Goal: Find specific page/section: Find specific page/section

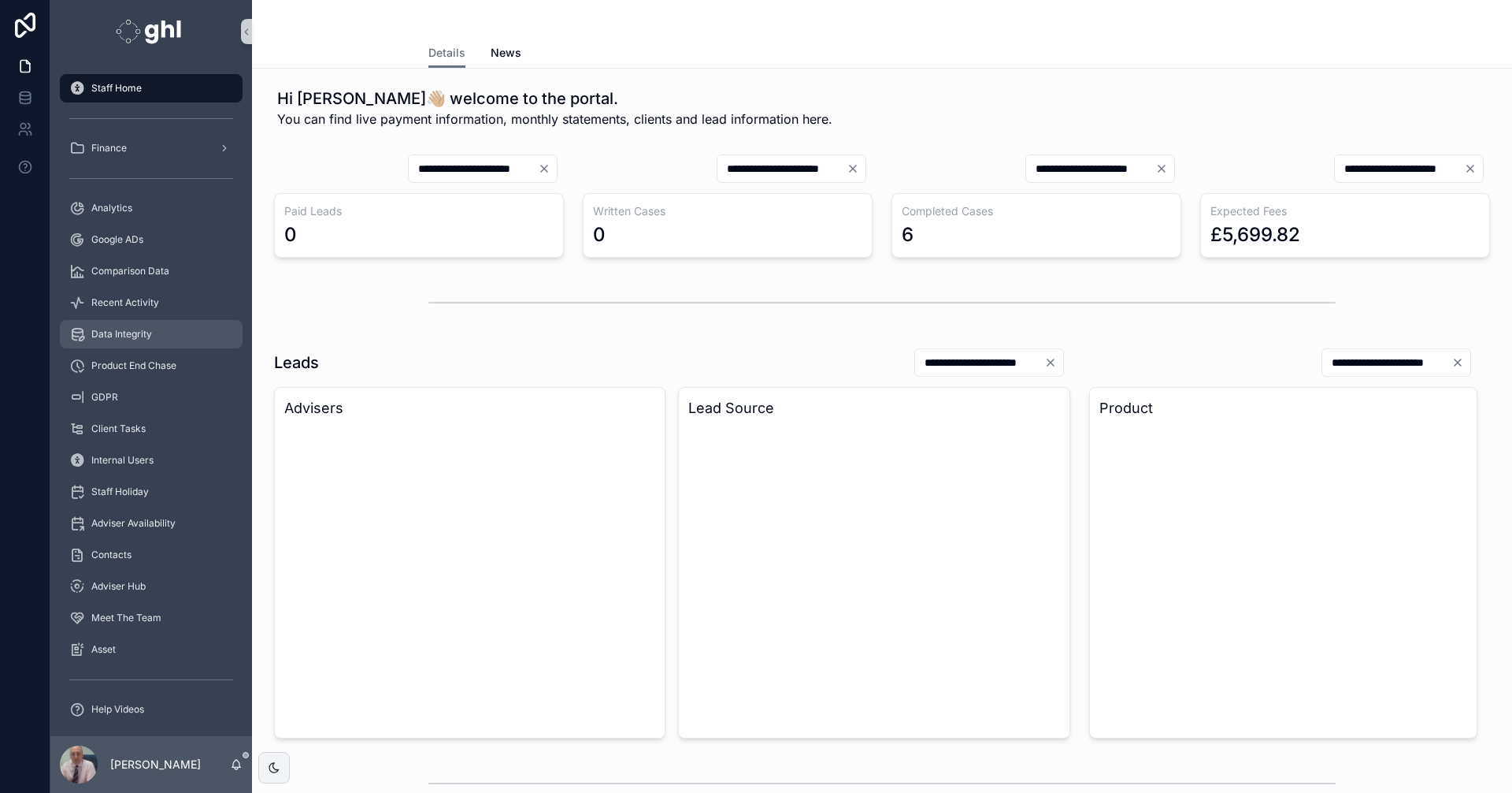
click at [122, 326] on div "Data Integrity" at bounding box center [152, 334] width 164 height 25
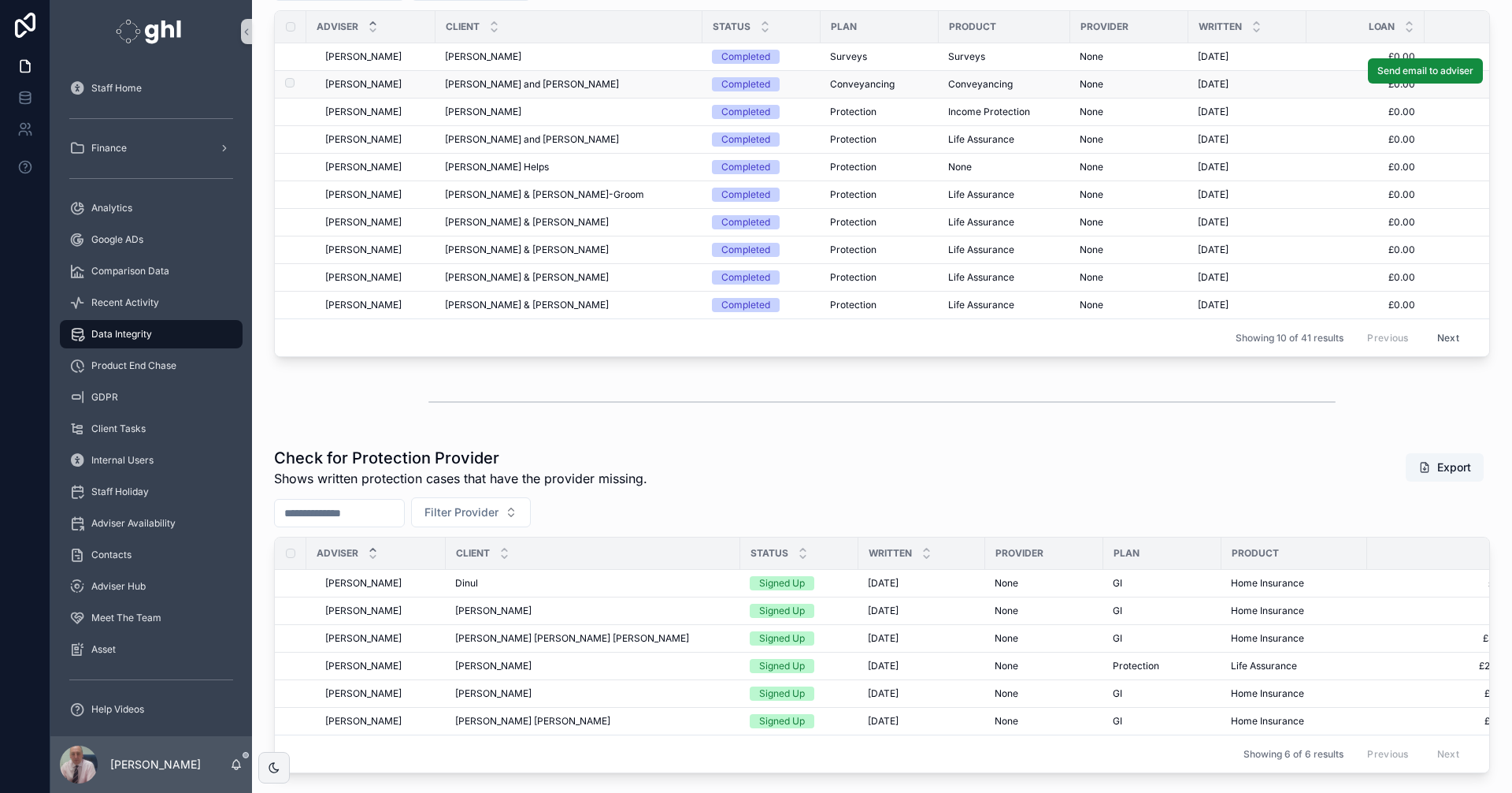
scroll to position [80, 0]
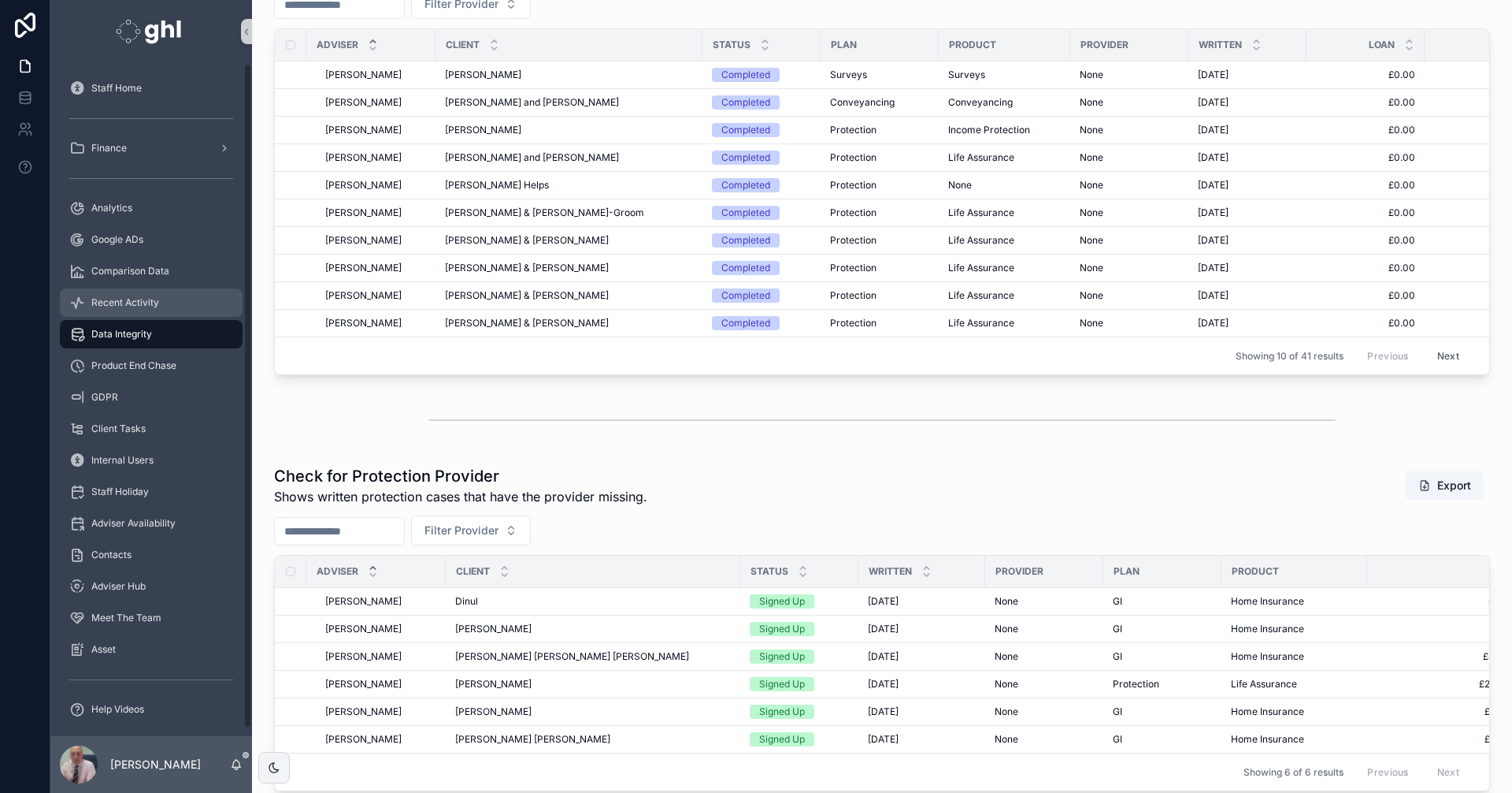
click at [146, 301] on span "Recent Activity" at bounding box center [126, 302] width 68 height 13
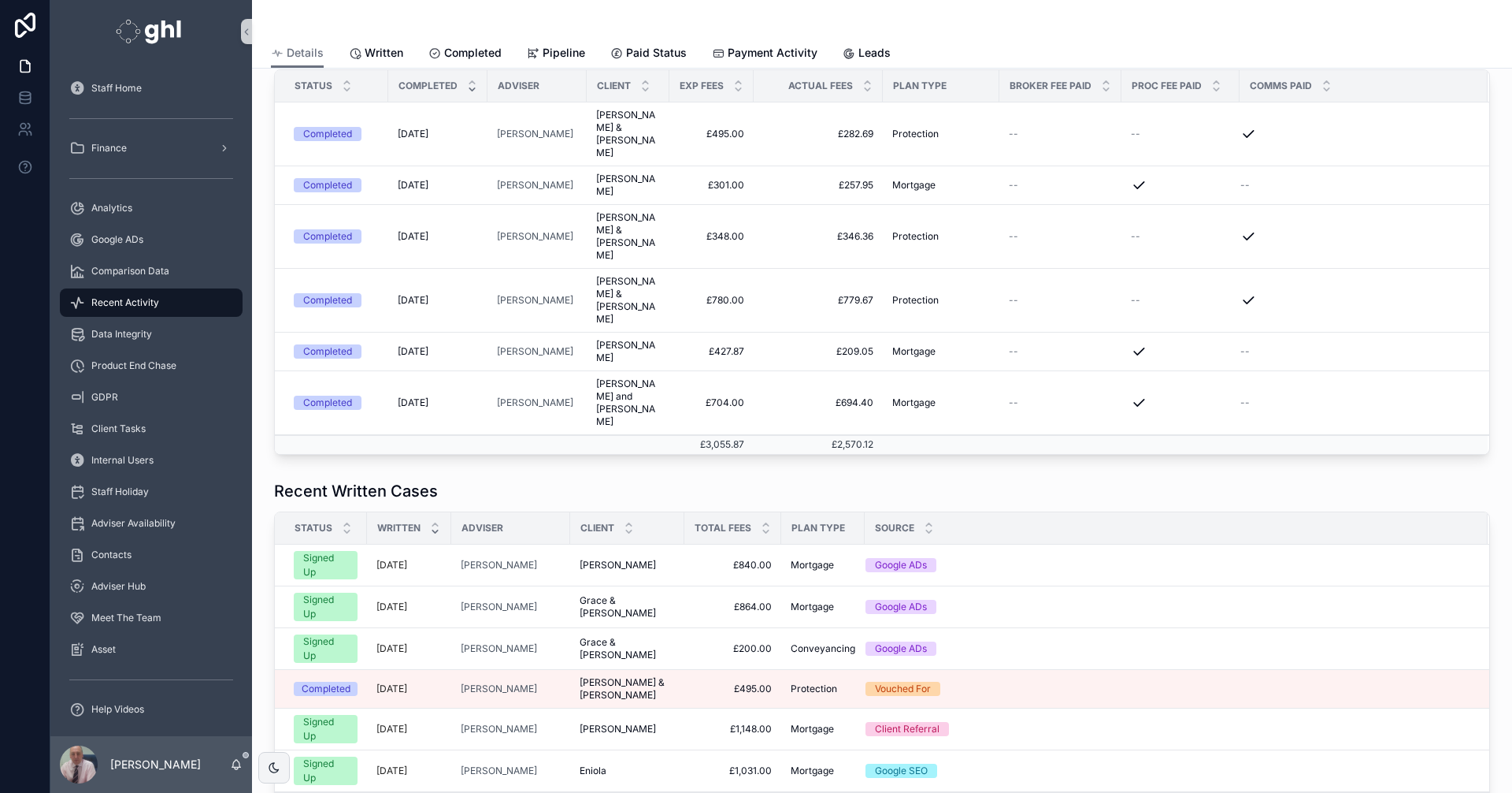
scroll to position [391, 0]
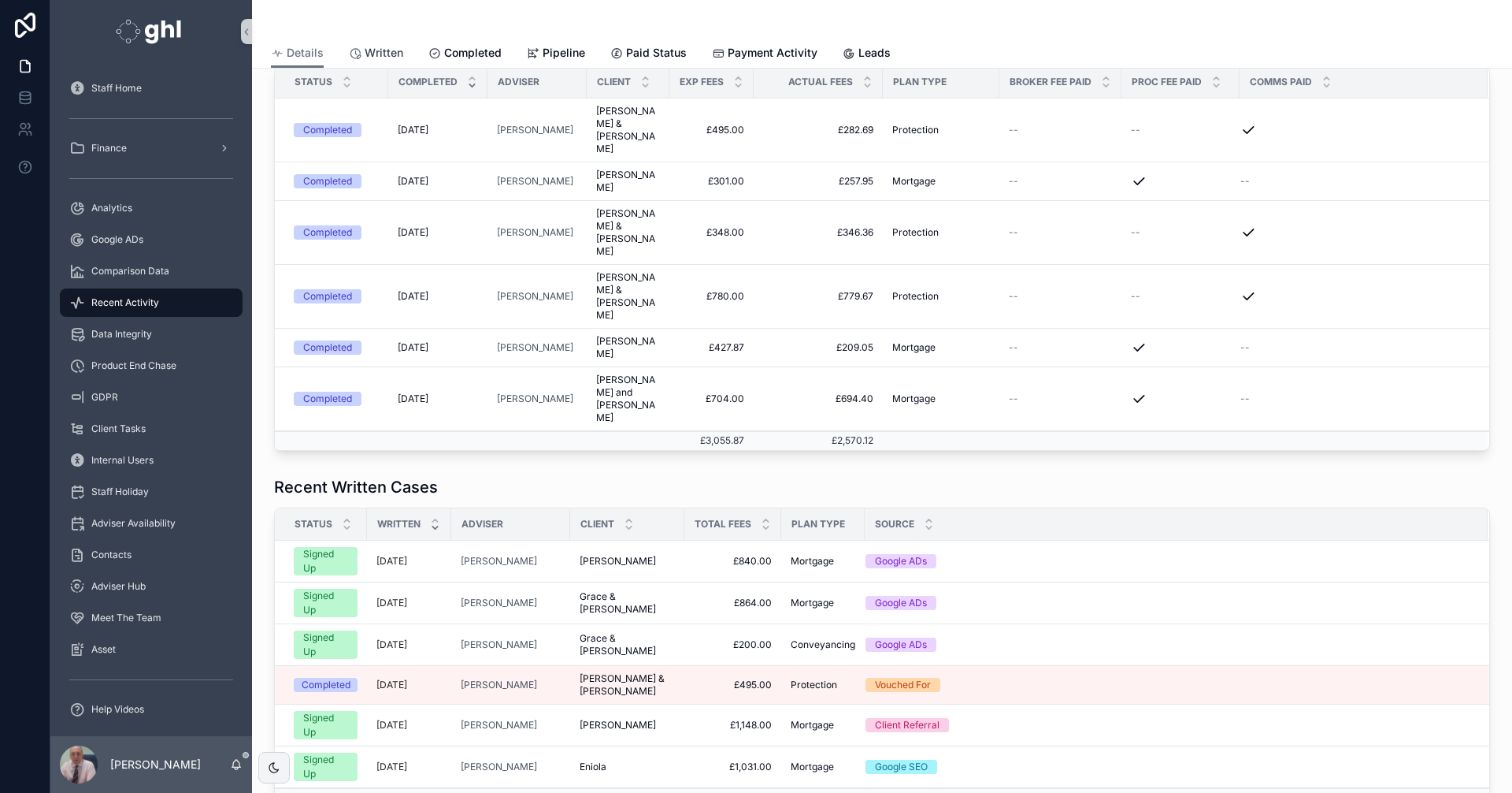
click at [378, 50] on span "Written" at bounding box center [384, 53] width 39 height 15
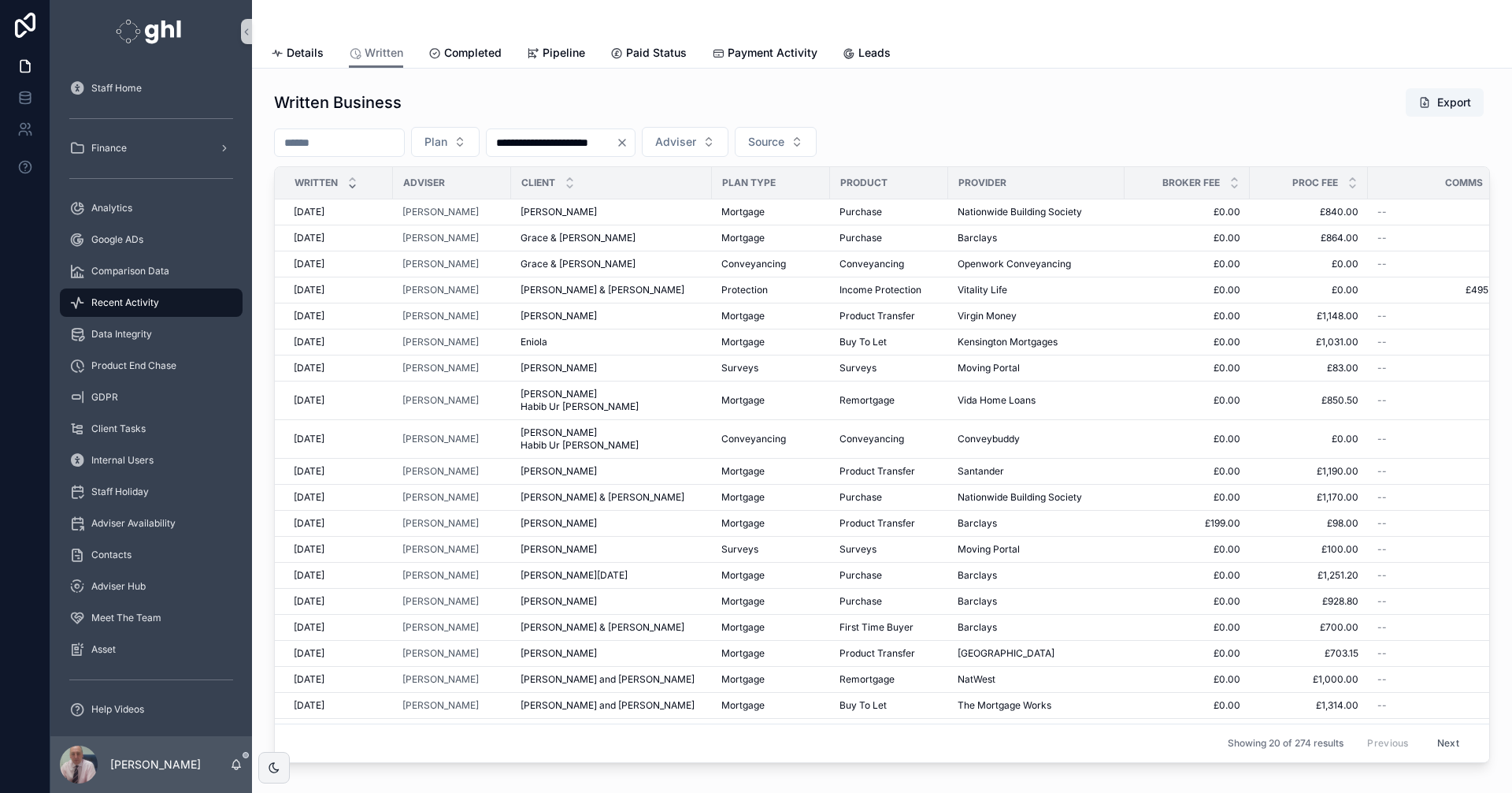
click at [1426, 731] on button "Next" at bounding box center [1448, 743] width 44 height 24
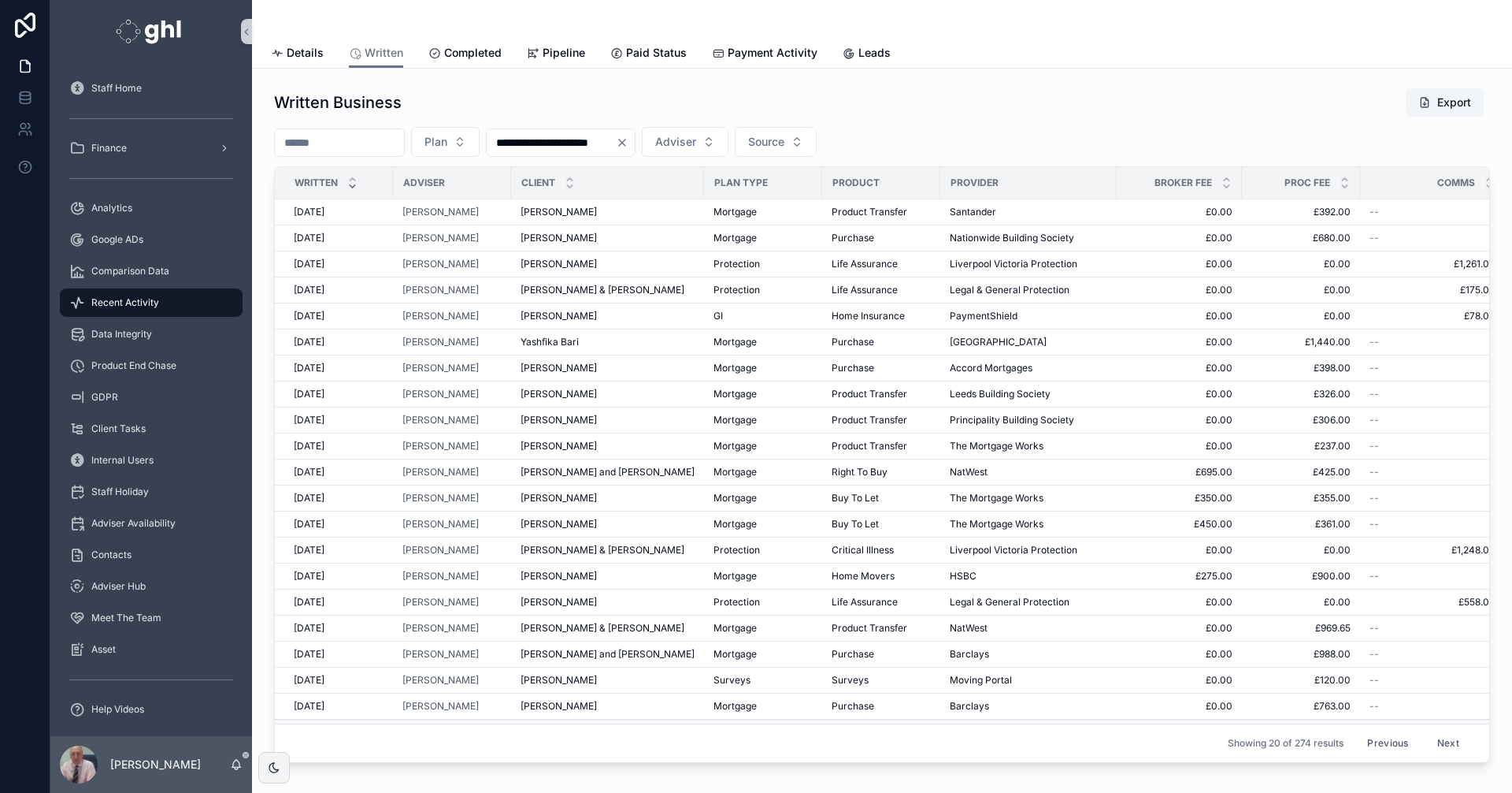
click at [1357, 731] on button "Previous" at bounding box center [1387, 743] width 63 height 24
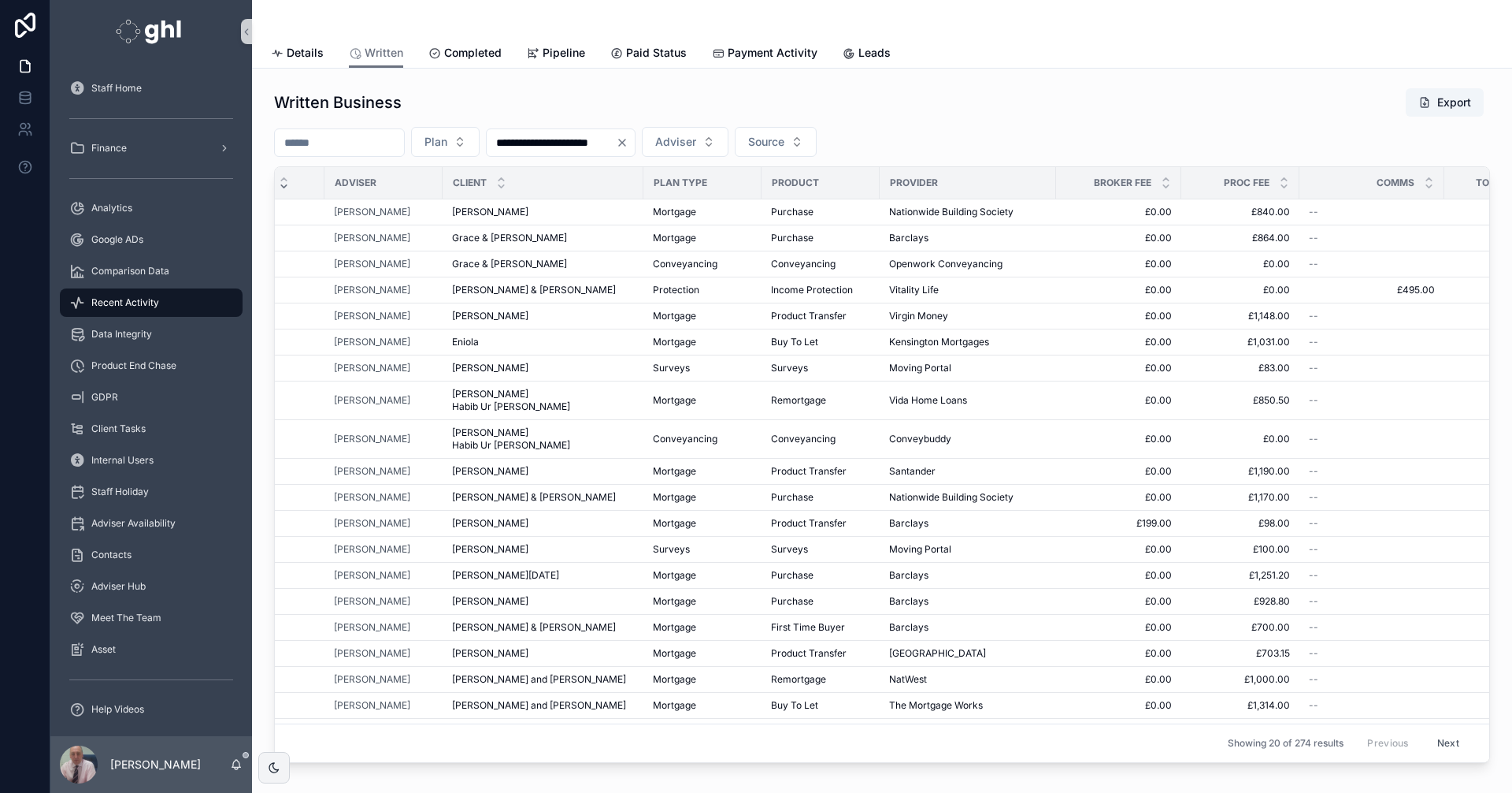
scroll to position [64, 69]
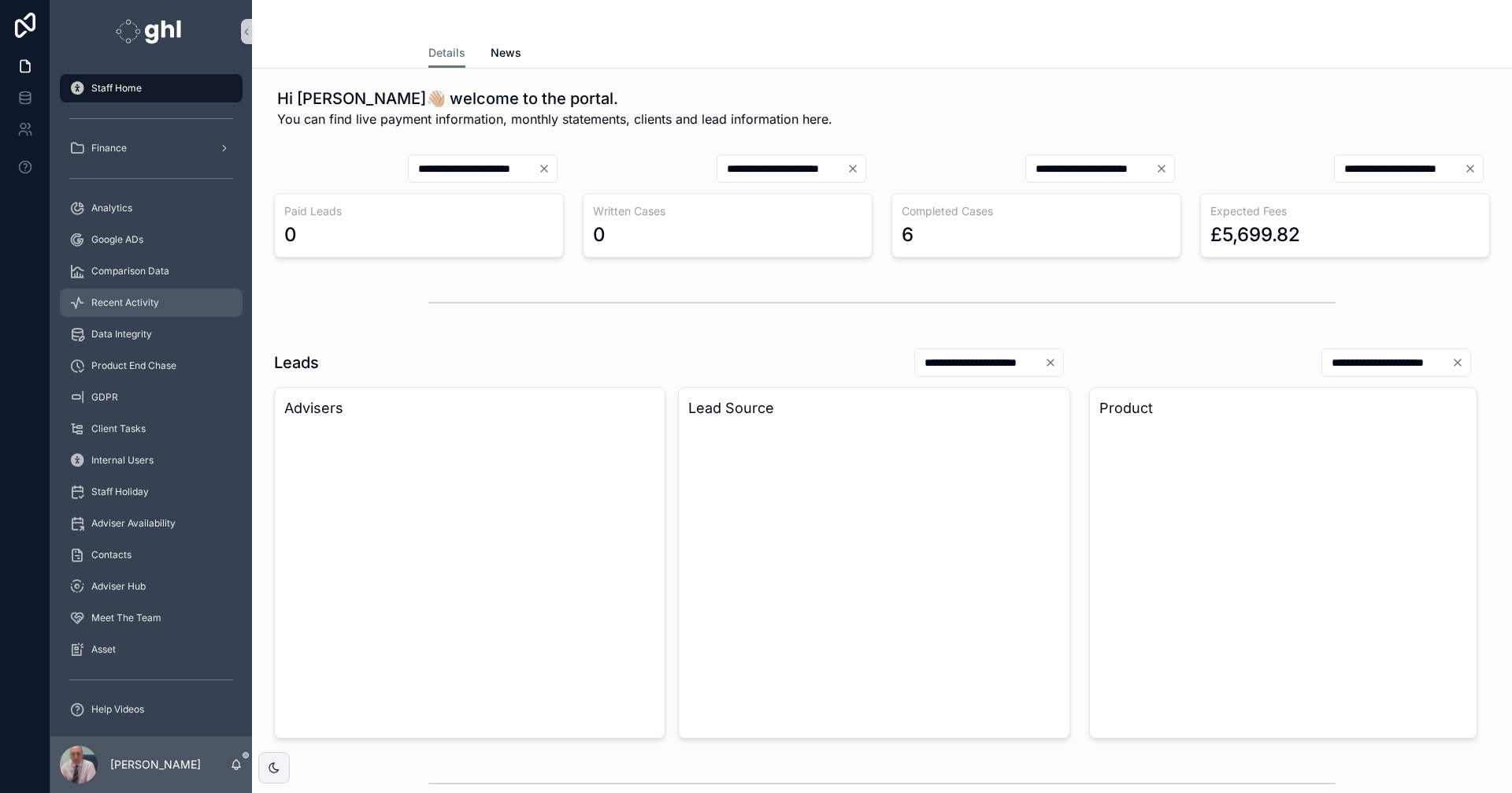
click at [118, 295] on div "Recent Activity" at bounding box center [152, 302] width 164 height 25
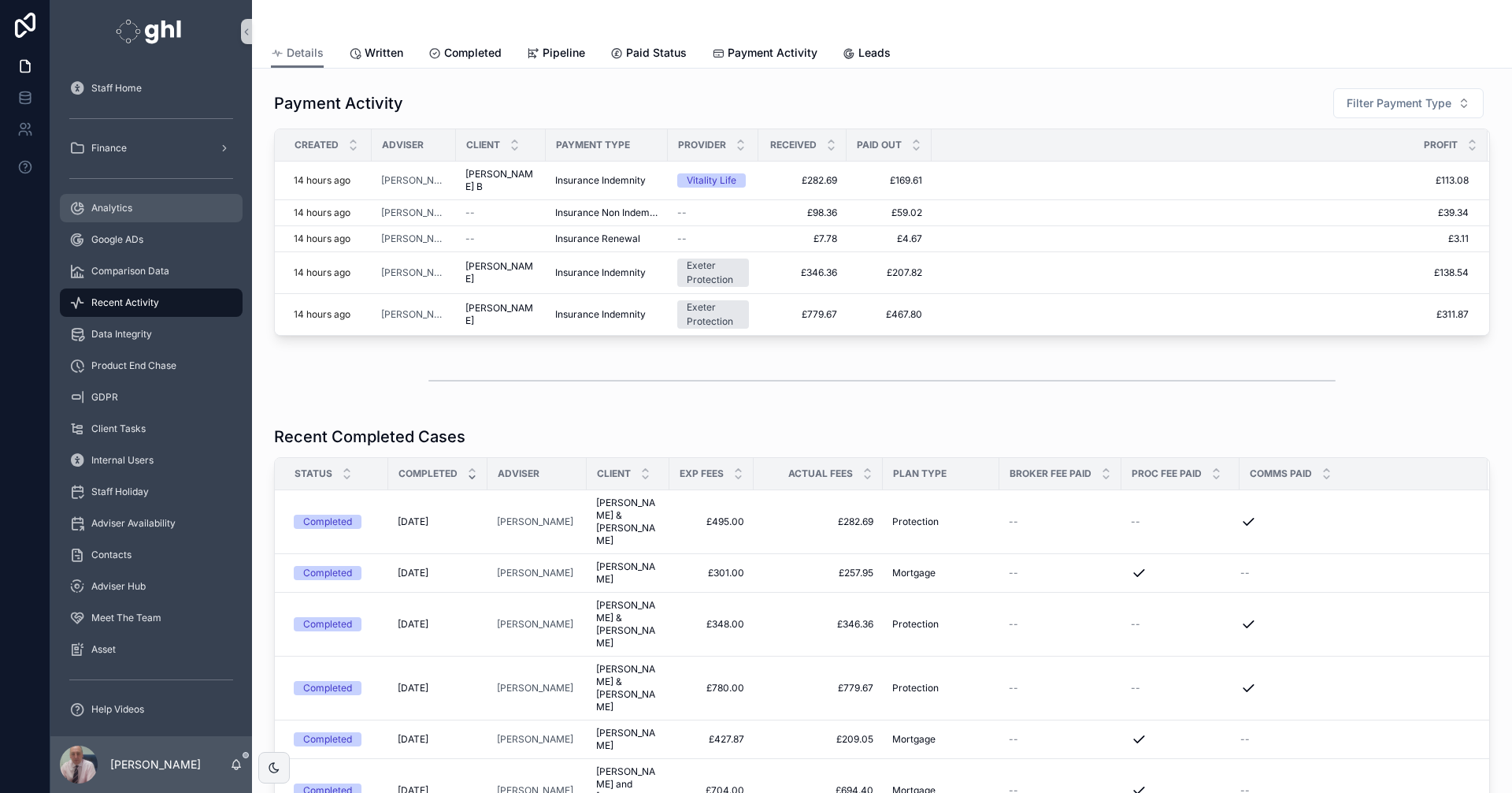
drag, startPoint x: 105, startPoint y: 203, endPoint x: 235, endPoint y: 169, distance: 134.4
click at [106, 204] on span "Analytics" at bounding box center [112, 208] width 41 height 13
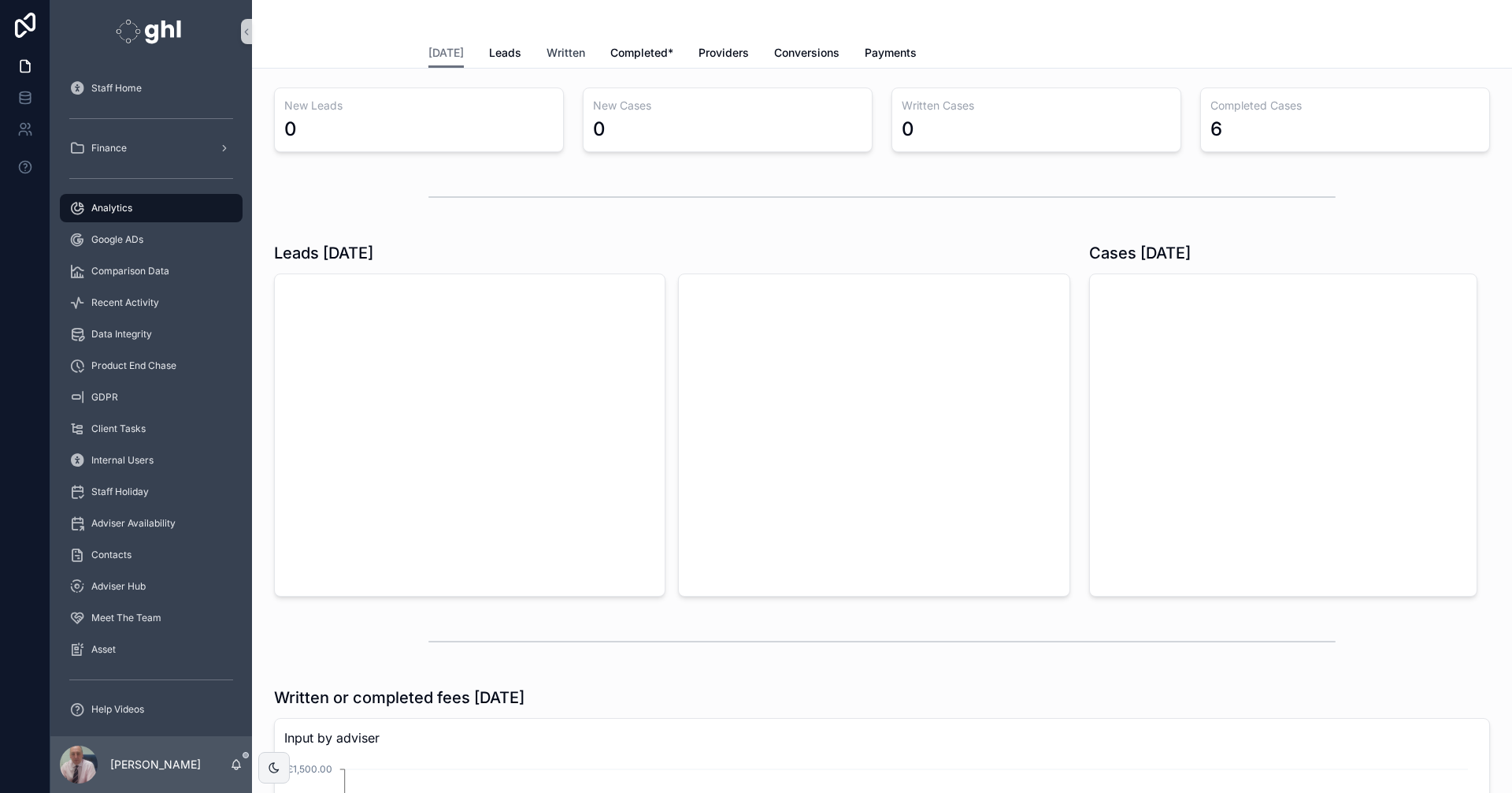
click at [559, 53] on span "Written" at bounding box center [566, 53] width 39 height 15
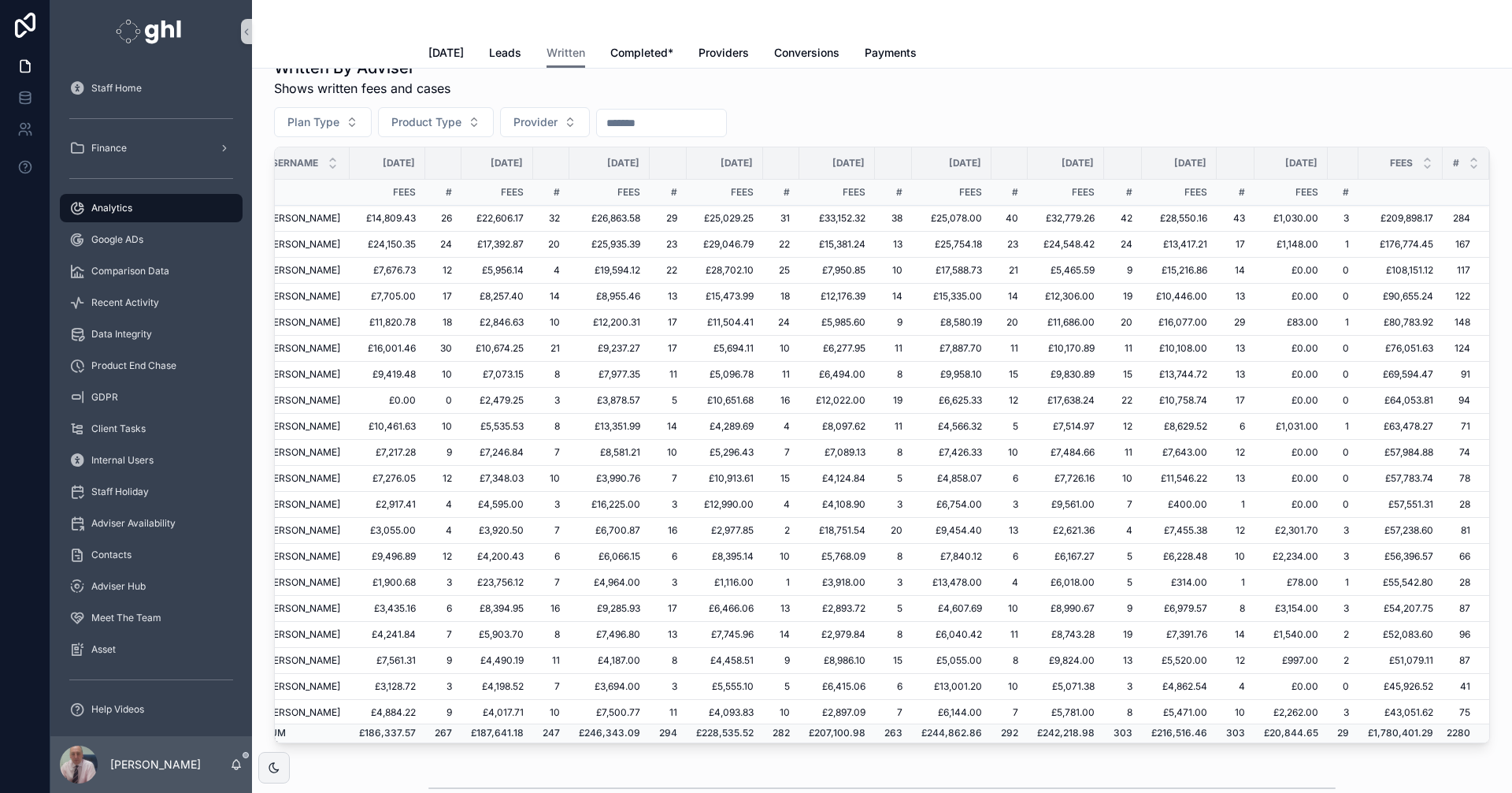
scroll to position [0, 145]
click at [793, 49] on span "Conversions" at bounding box center [807, 53] width 66 height 15
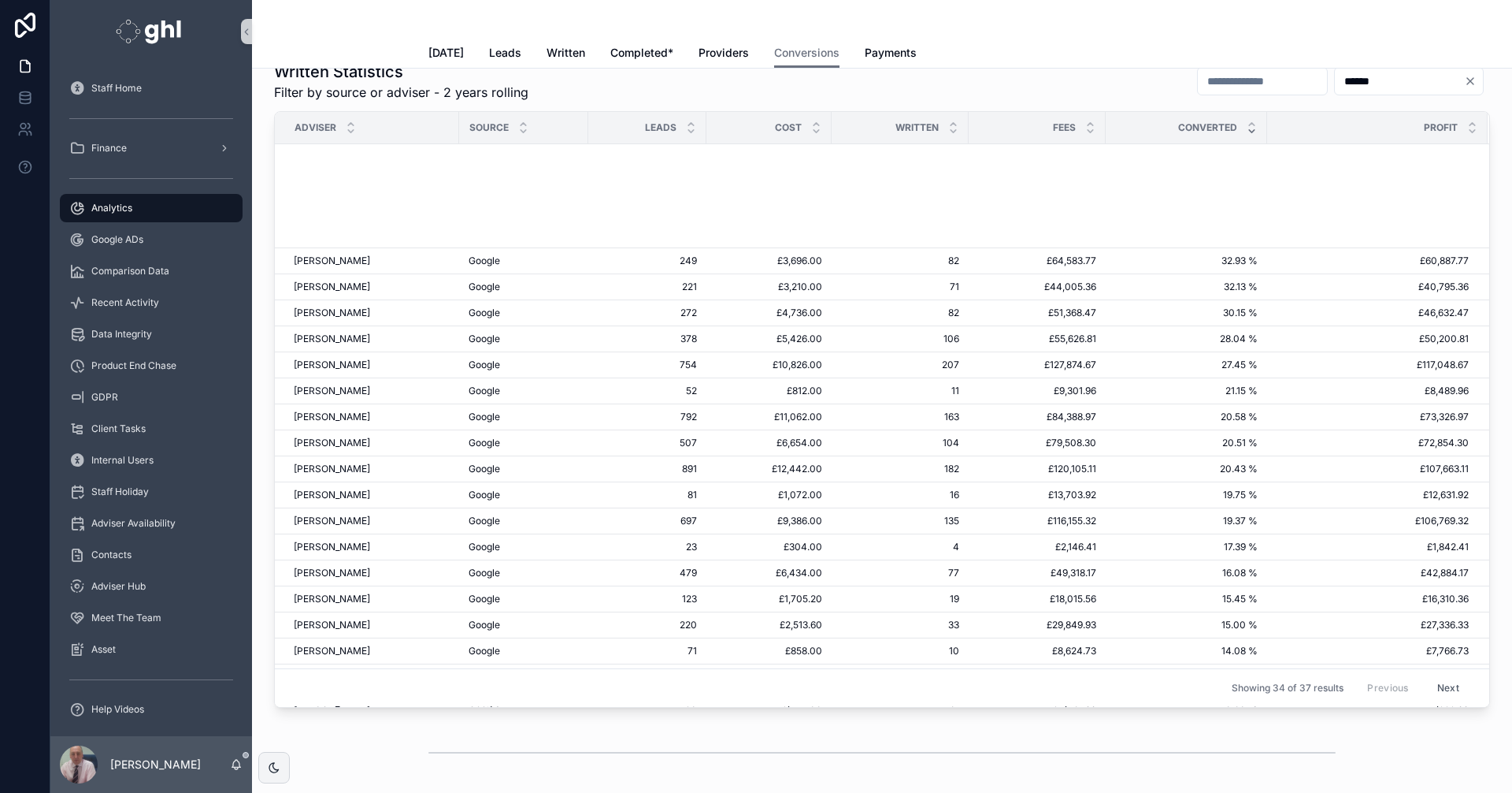
scroll to position [379, 0]
